Goal: Information Seeking & Learning: Learn about a topic

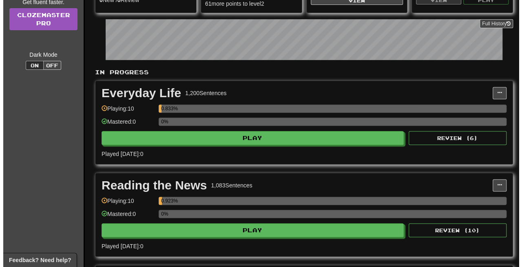
scroll to position [127, 0]
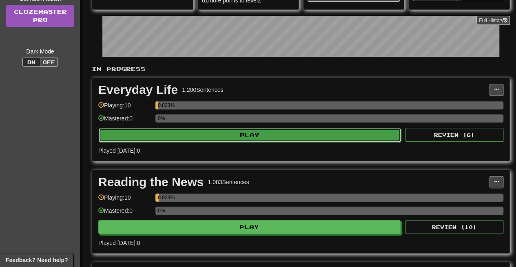
click at [254, 136] on button "Play" at bounding box center [250, 135] width 302 height 14
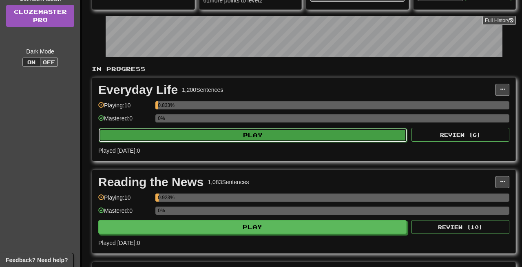
select select "**"
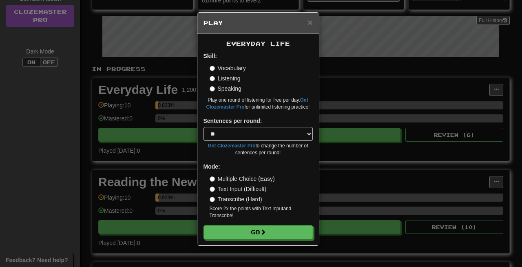
click at [236, 239] on div "Everyday Life Skill: Vocabulary Listening Speaking Play one round of listening …" at bounding box center [257, 139] width 121 height 212
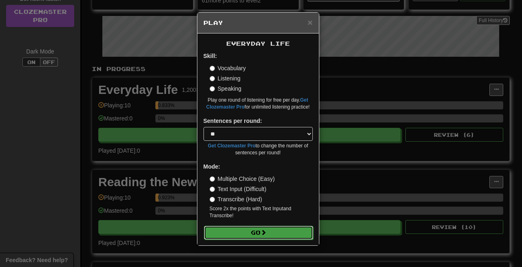
click at [237, 232] on button "Go" at bounding box center [258, 232] width 109 height 14
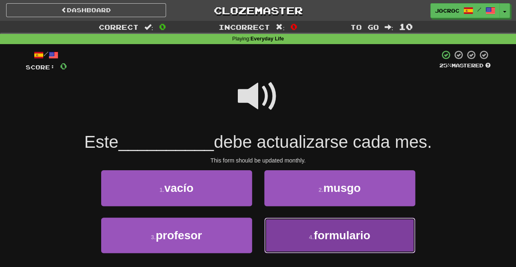
click at [312, 241] on button "4 . formulario" at bounding box center [339, 234] width 151 height 35
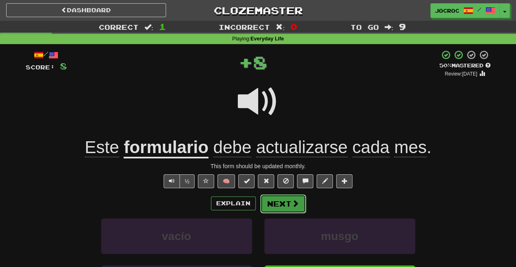
click at [298, 210] on button "Next" at bounding box center [283, 203] width 46 height 19
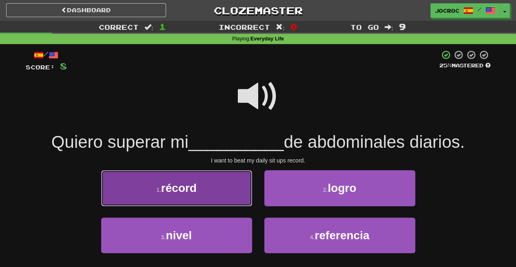
click at [207, 200] on button "1 . récord" at bounding box center [176, 187] width 151 height 35
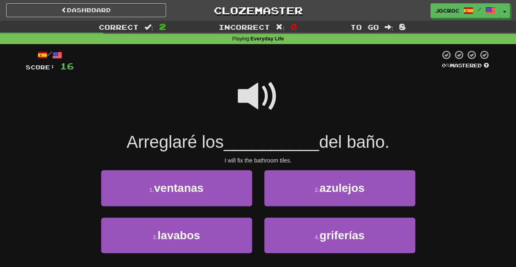
click at [251, 99] on span at bounding box center [258, 96] width 41 height 41
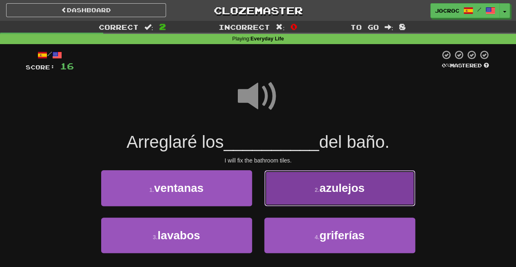
click at [314, 197] on button "2 . azulejos" at bounding box center [339, 187] width 151 height 35
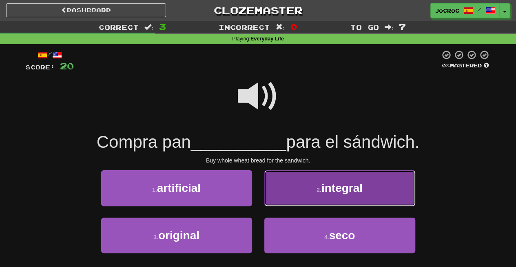
click at [307, 189] on button "2 . integral" at bounding box center [339, 187] width 151 height 35
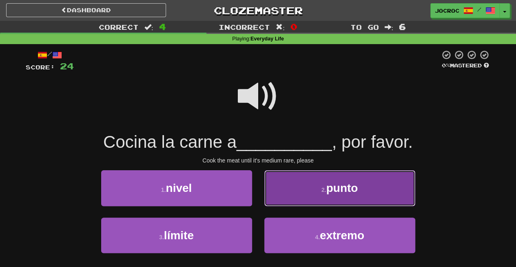
click at [311, 182] on button "2 . punto" at bounding box center [339, 187] width 151 height 35
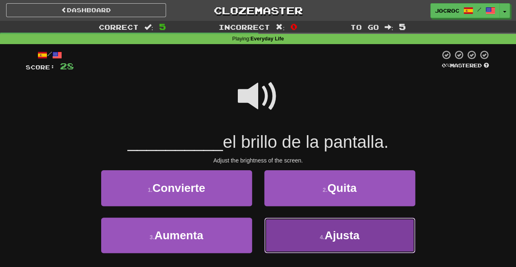
click at [332, 241] on span "Ajusta" at bounding box center [342, 235] width 35 height 13
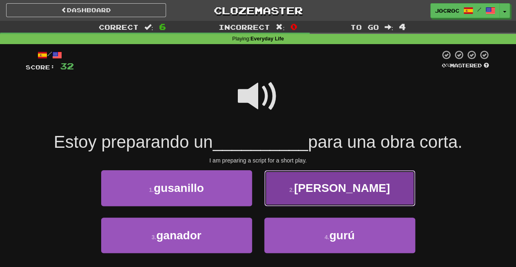
click at [316, 202] on button "2 . guion" at bounding box center [339, 187] width 151 height 35
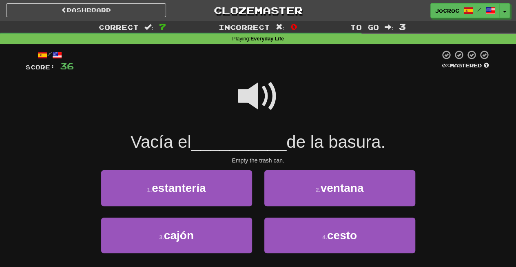
click at [261, 100] on span at bounding box center [258, 96] width 41 height 41
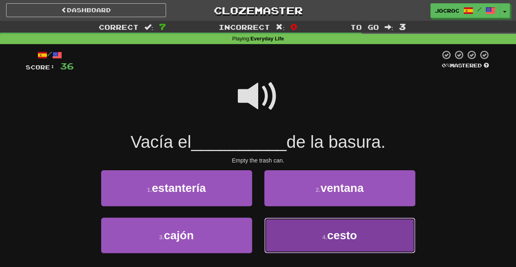
click at [303, 231] on button "4 . cesto" at bounding box center [339, 234] width 151 height 35
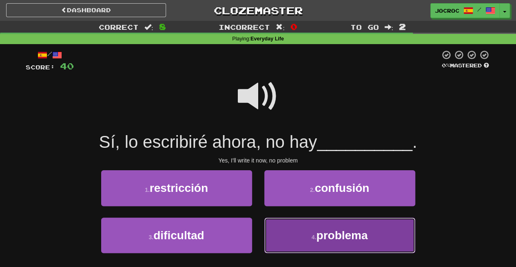
click at [286, 235] on button "4 . problema" at bounding box center [339, 234] width 151 height 35
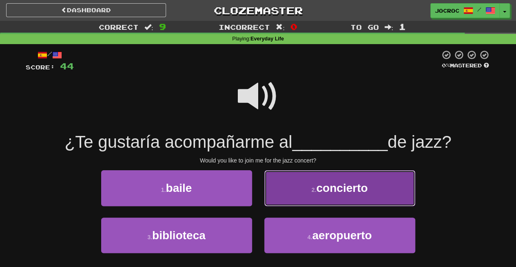
click at [340, 183] on span "concierto" at bounding box center [341, 187] width 51 height 13
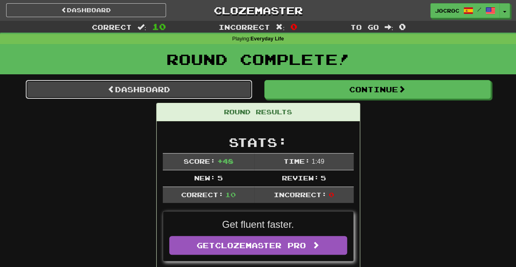
click at [107, 84] on link "Dashboard" at bounding box center [139, 89] width 226 height 19
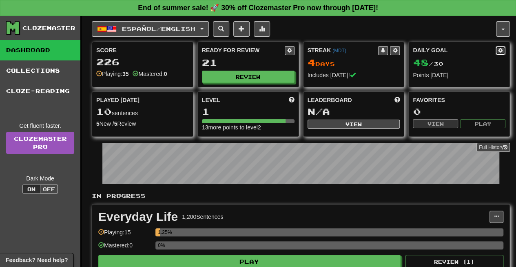
click at [501, 48] on span at bounding box center [500, 50] width 5 height 5
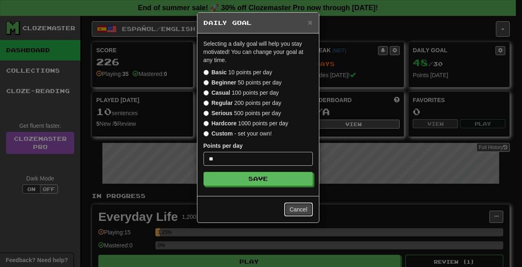
click at [298, 208] on button "Cancel" at bounding box center [298, 209] width 29 height 14
